Goal: Task Accomplishment & Management: Manage account settings

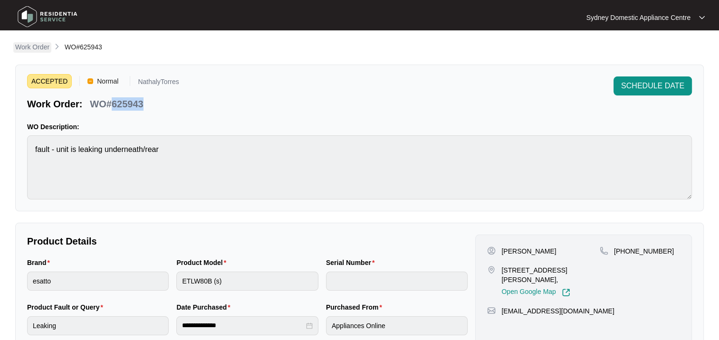
click at [24, 49] on p "Work Order" at bounding box center [32, 47] width 34 height 10
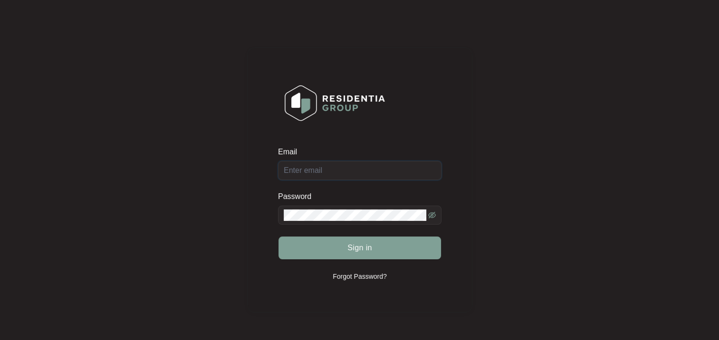
type input "[PERSON_NAME][EMAIL_ADDRESS][DOMAIN_NAME][PERSON_NAME]"
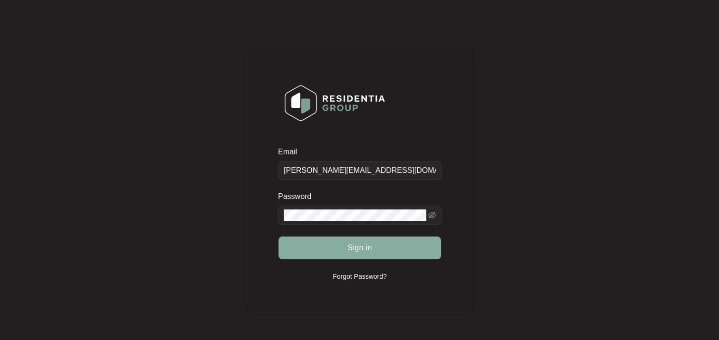
click at [355, 256] on button "Sign in" at bounding box center [360, 248] width 163 height 23
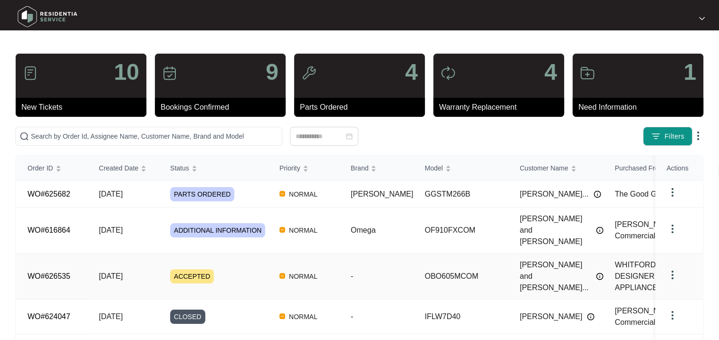
click at [214, 269] on div "ACCEPTED" at bounding box center [219, 276] width 98 height 14
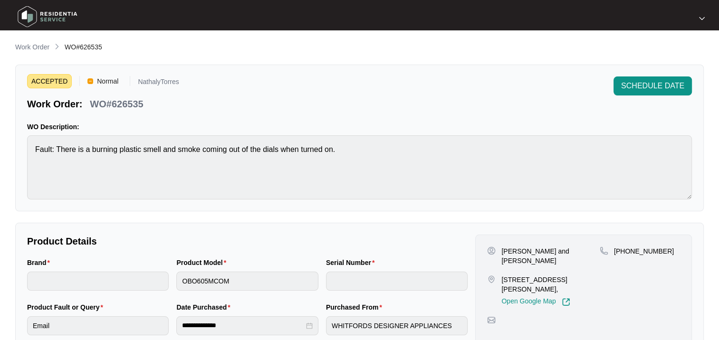
click at [125, 104] on p "WO#626535" at bounding box center [116, 103] width 53 height 13
copy p "626535"
click at [659, 92] on button "SCHEDULE DATE" at bounding box center [653, 86] width 78 height 19
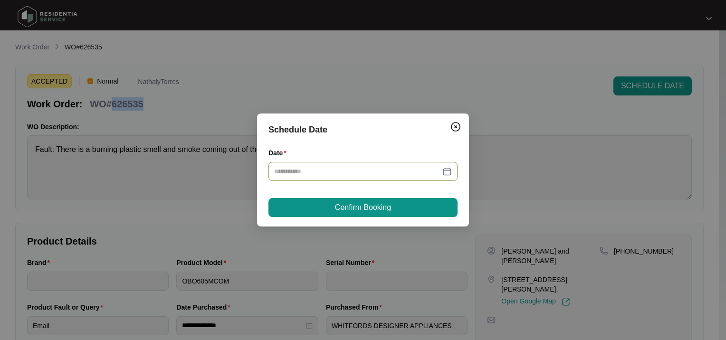
click at [316, 165] on div at bounding box center [363, 171] width 189 height 19
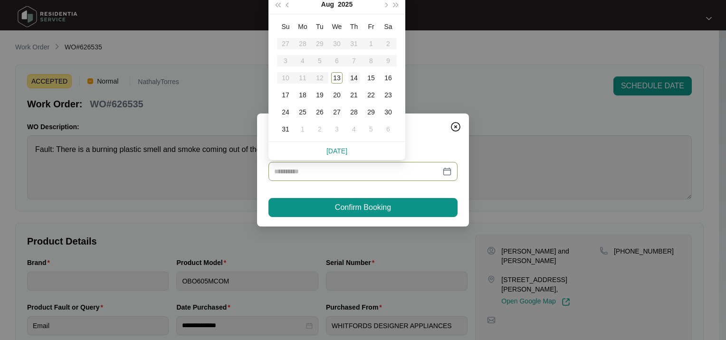
type input "**********"
click at [353, 76] on div "14" at bounding box center [353, 77] width 11 height 11
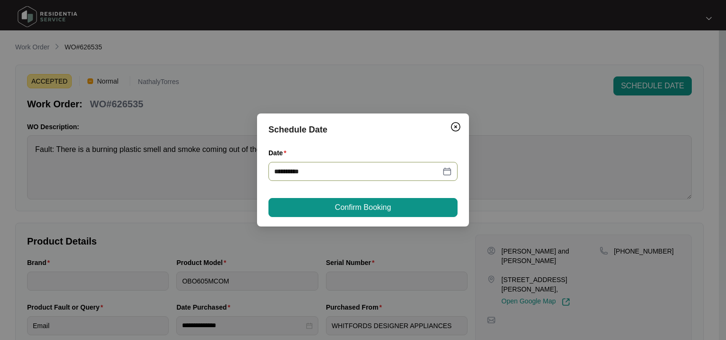
type input "**********"
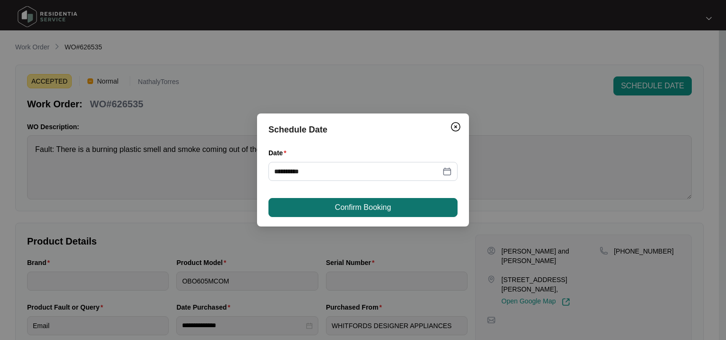
click at [325, 209] on button "Confirm Booking" at bounding box center [363, 207] width 189 height 19
